Goal: Transaction & Acquisition: Purchase product/service

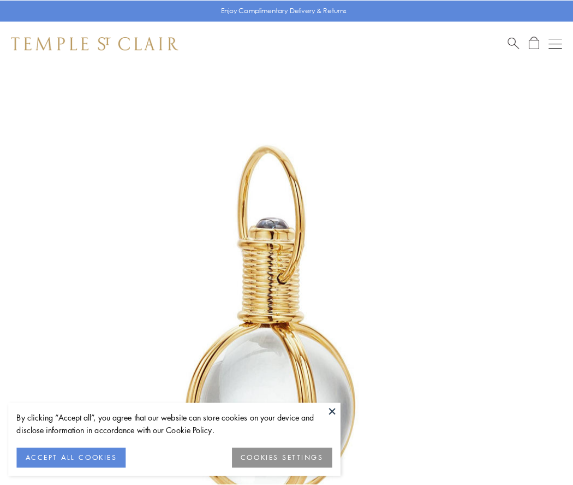
scroll to position [285, 0]
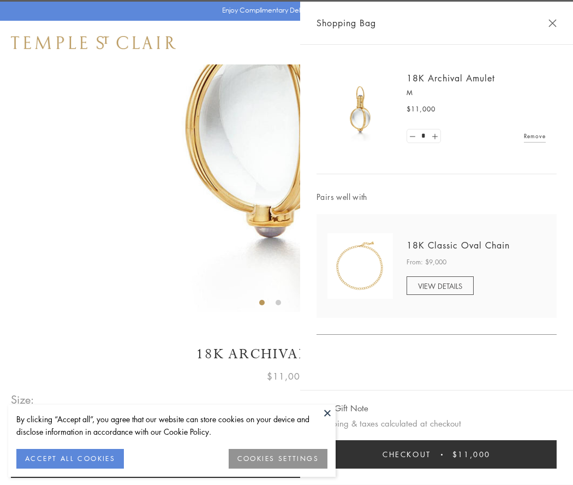
click at [437, 454] on button "Checkout $11,000" at bounding box center [437, 454] width 240 height 28
